Goal: Navigation & Orientation: Find specific page/section

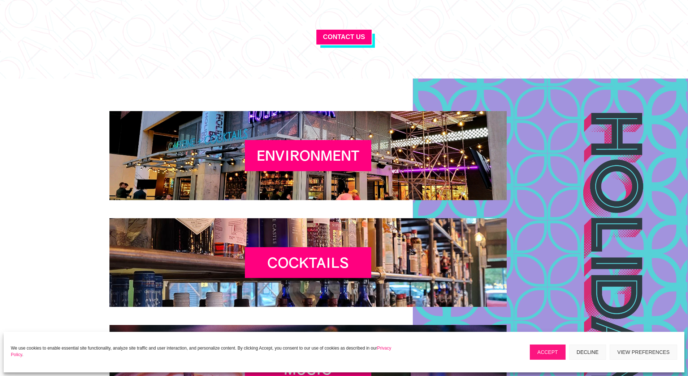
scroll to position [2881, 0]
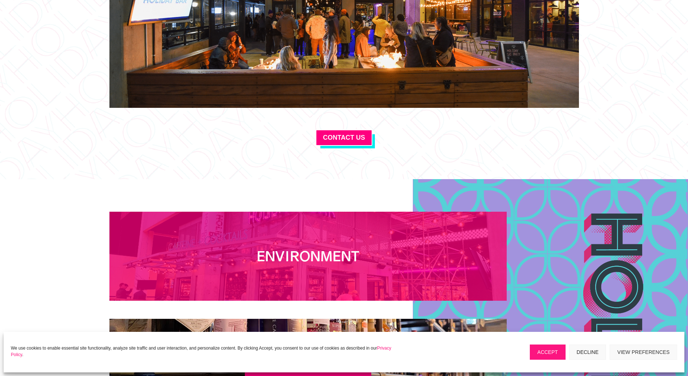
click at [299, 252] on h2 "Environment" at bounding box center [308, 258] width 126 height 20
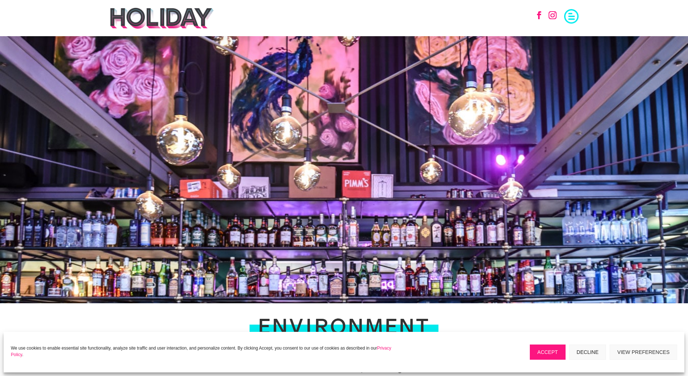
click at [576, 11] on span at bounding box center [572, 15] width 14 height 14
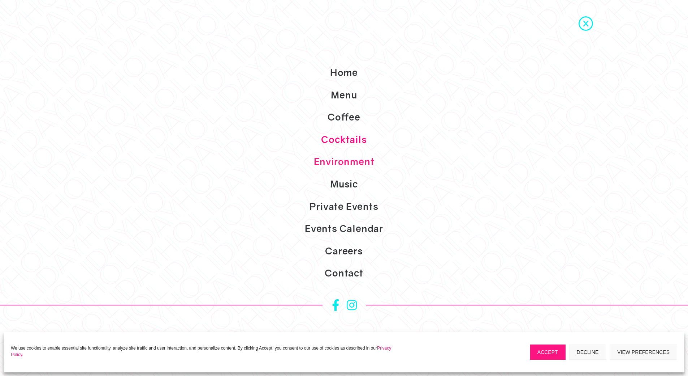
click at [355, 138] on link "Cocktails" at bounding box center [344, 139] width 688 height 22
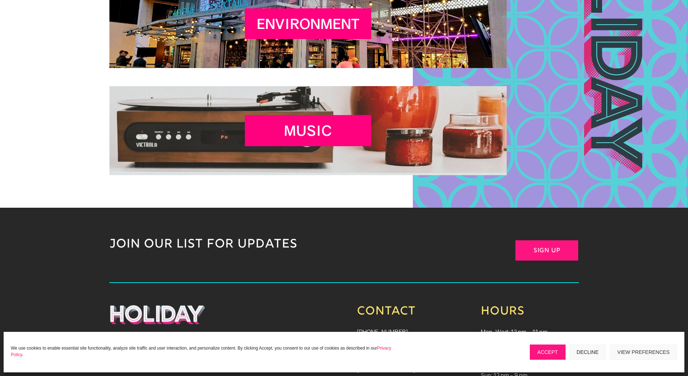
scroll to position [1477, 0]
